Goal: Complete application form: Complete application form

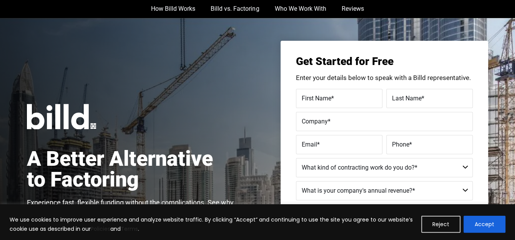
click at [325, 97] on span "First Name" at bounding box center [317, 98] width 30 height 7
click at [325, 97] on input "First Name *" at bounding box center [339, 98] width 86 height 19
type input "David"
type input "Thomasson"
type input "Native Energy Source LLC"
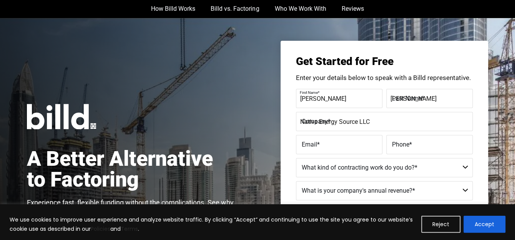
type input "david@nativeenergysource.com"
type input "(140) 548-11982"
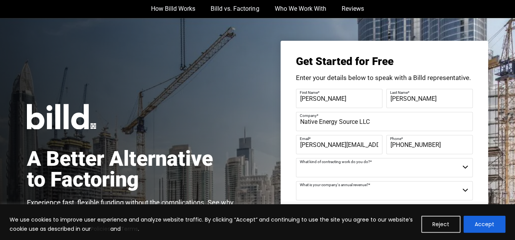
type input "David"
click at [464, 167] on select "Commercial Commercial and Residential Residential Not a Contractor" at bounding box center [384, 167] width 177 height 19
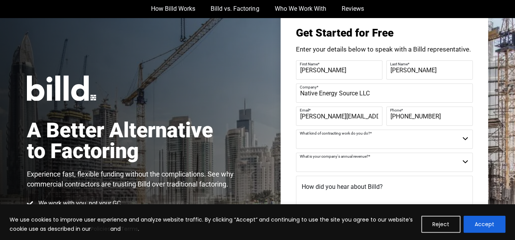
scroll to position [38, 0]
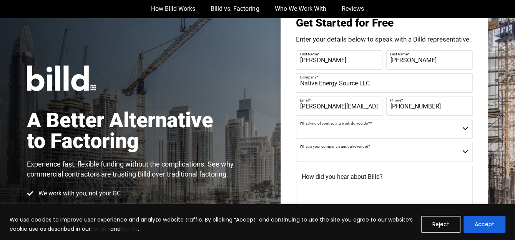
click at [465, 129] on select "Commercial Commercial and Residential Residential Not a Contractor" at bounding box center [384, 128] width 177 height 19
select select "Commercial"
click at [296, 119] on select "Commercial Commercial and Residential Residential Not a Contractor" at bounding box center [384, 128] width 177 height 19
click at [465, 151] on select "$40M + $25M - $40M $8M - $25M $4M - $8M $2M - $4M $1M - $2M Less than $1M" at bounding box center [384, 152] width 177 height 19
select select "$1M - $2M"
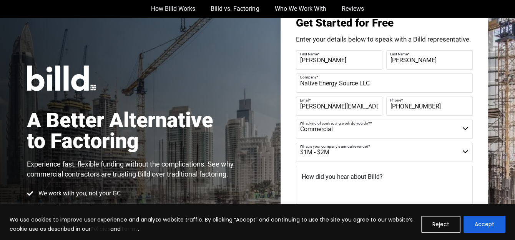
click at [296, 143] on select "$40M + $25M - $40M $8M - $25M $4M - $8M $2M - $4M $1M - $2M Less than $1M" at bounding box center [384, 152] width 177 height 19
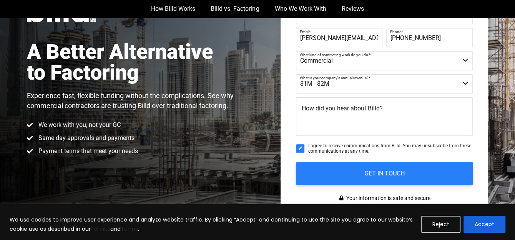
scroll to position [115, 0]
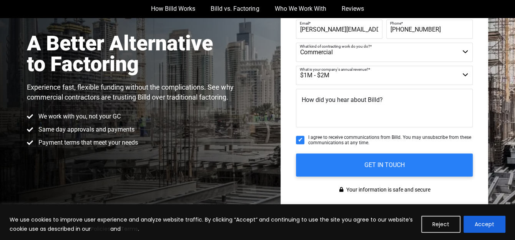
click at [303, 100] on span "How did you hear about Billd?" at bounding box center [342, 99] width 81 height 7
click at [303, 100] on textarea "How did you hear about Billd?" at bounding box center [384, 108] width 177 height 38
click at [370, 114] on textarea "Google search" at bounding box center [384, 108] width 177 height 38
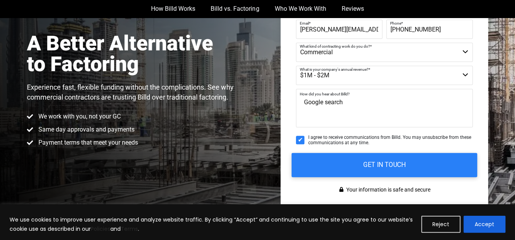
type textarea "Google search"
click at [382, 159] on input "GET IN TOUCH" at bounding box center [385, 165] width 186 height 24
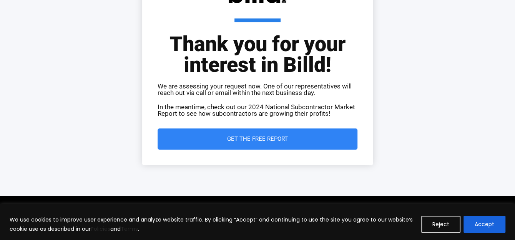
scroll to position [77, 0]
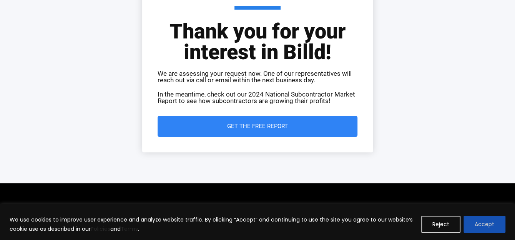
click at [474, 221] on button "Accept" at bounding box center [484, 224] width 42 height 17
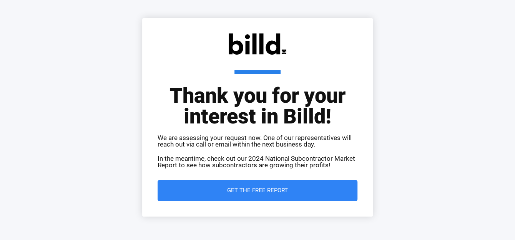
scroll to position [0, 0]
